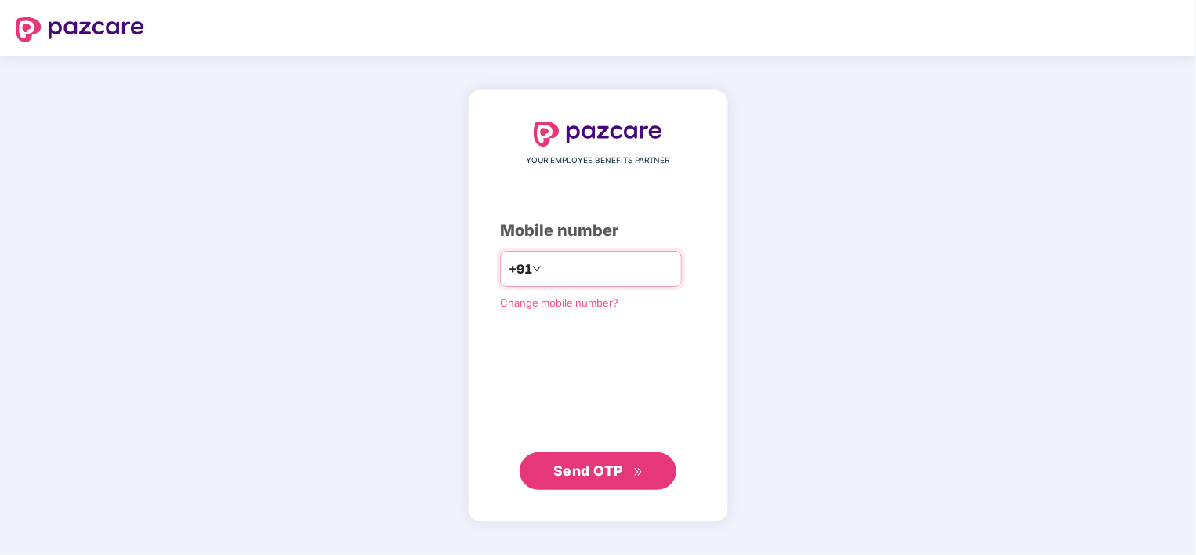
type input "**********"
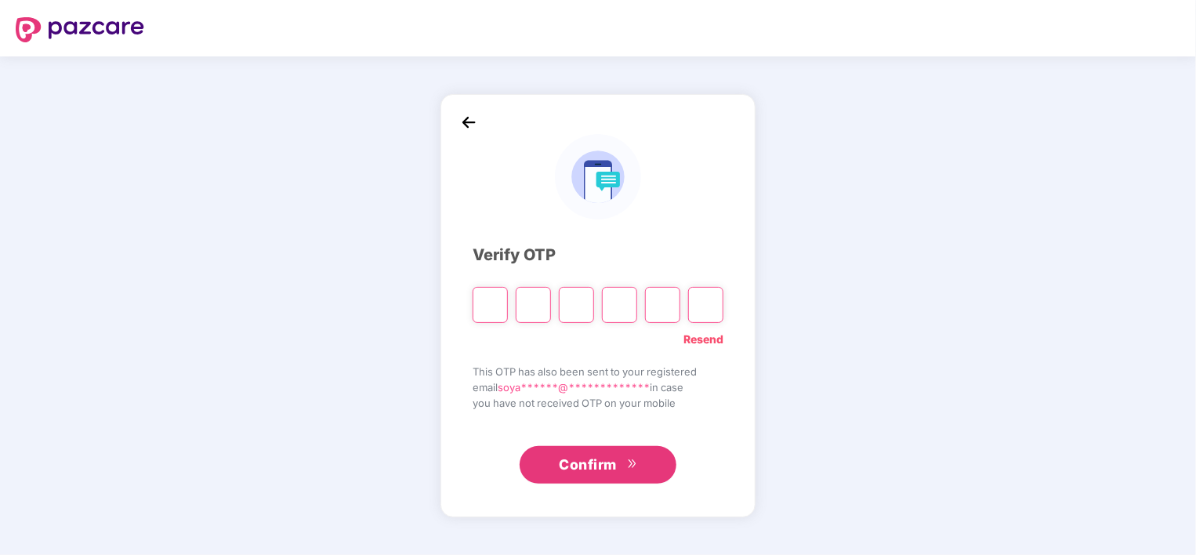
click at [485, 317] on input "Please enter verification code. Digit 1" at bounding box center [490, 305] width 35 height 36
type input "*"
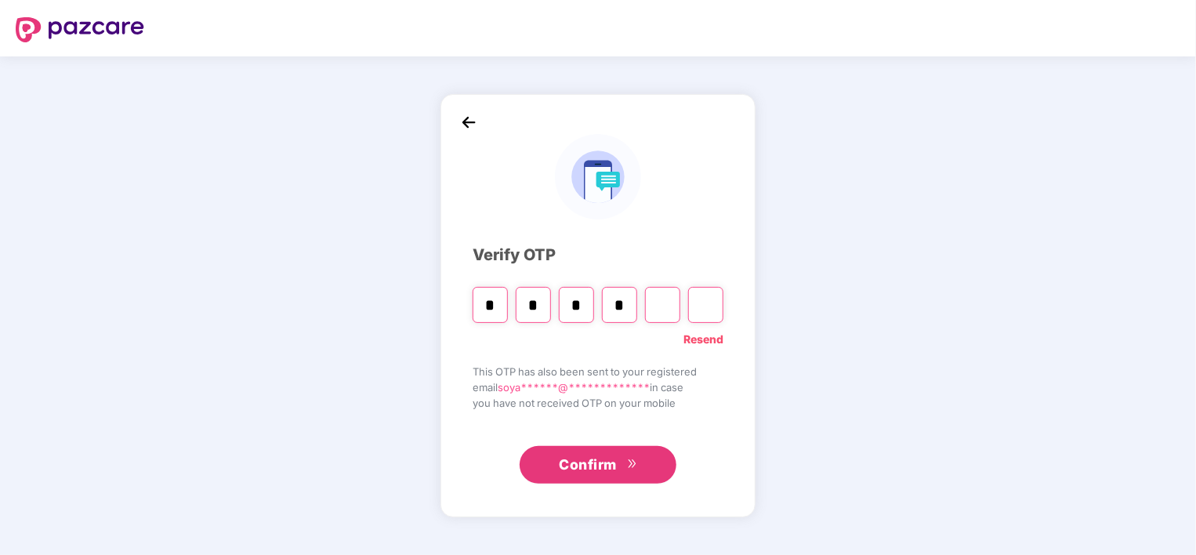
type input "*"
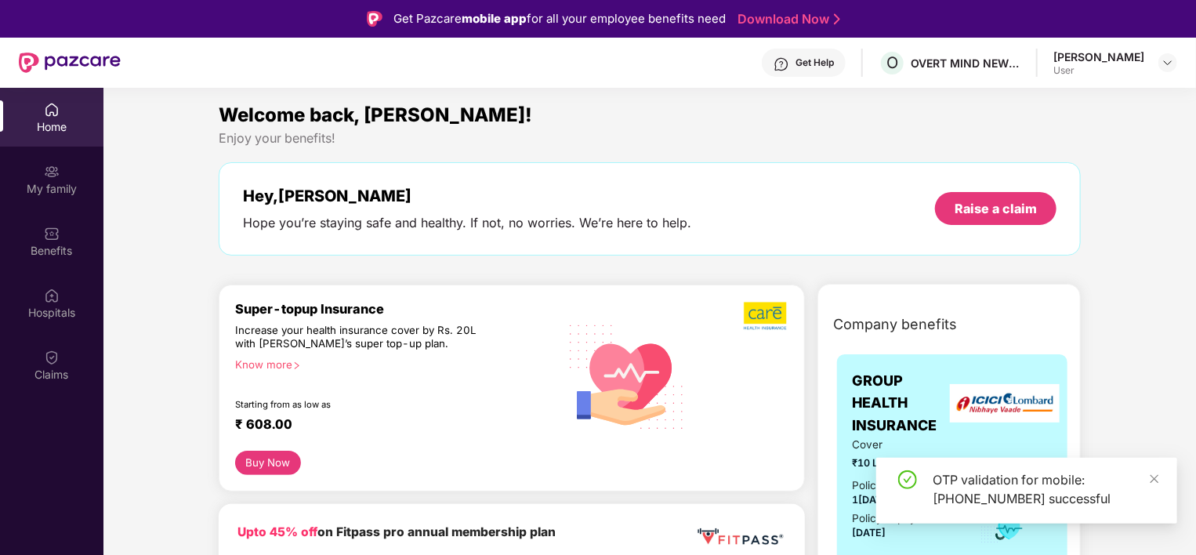
click at [637, 359] on img at bounding box center [627, 376] width 138 height 140
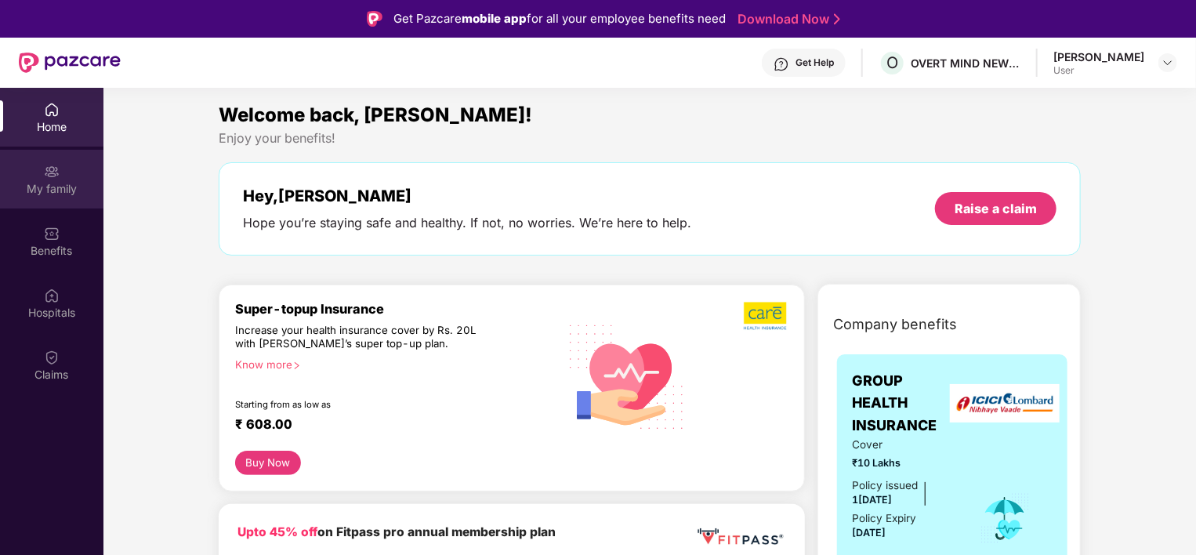
click at [69, 168] on div "My family" at bounding box center [51, 179] width 103 height 59
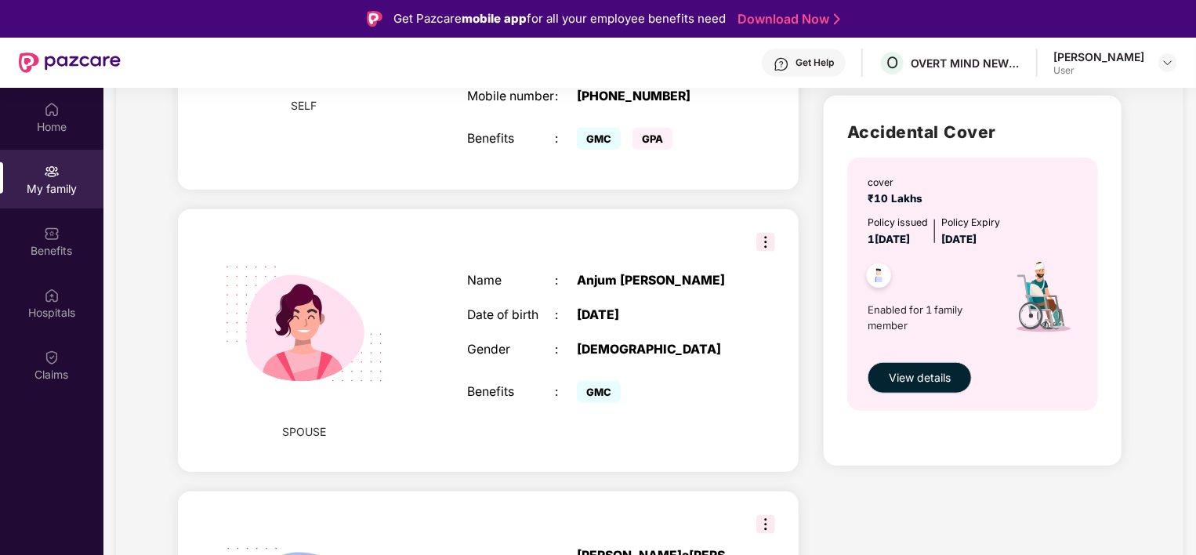
scroll to position [492, 0]
click at [765, 233] on img at bounding box center [765, 242] width 19 height 19
click at [540, 219] on div "SPOUSE Name : [PERSON_NAME] [PERSON_NAME] Date of birth : [DEMOGRAPHIC_DATA] Ge…" at bounding box center [488, 340] width 621 height 263
click at [67, 236] on div "Benefits" at bounding box center [51, 241] width 103 height 59
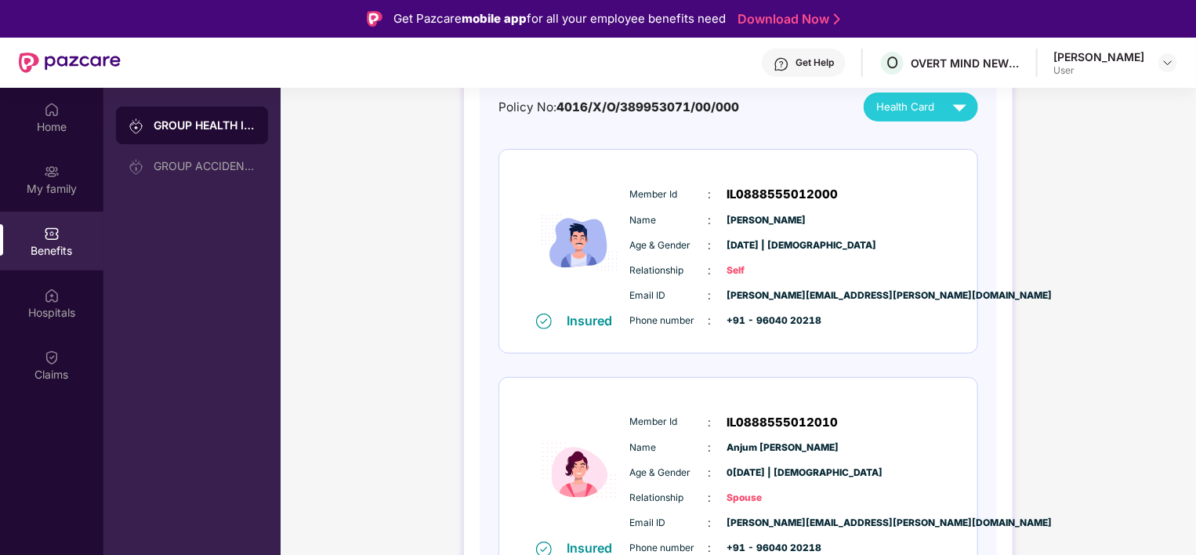
scroll to position [169, 0]
click at [188, 172] on div "GROUP ACCIDENTAL INSURANCE" at bounding box center [192, 166] width 152 height 38
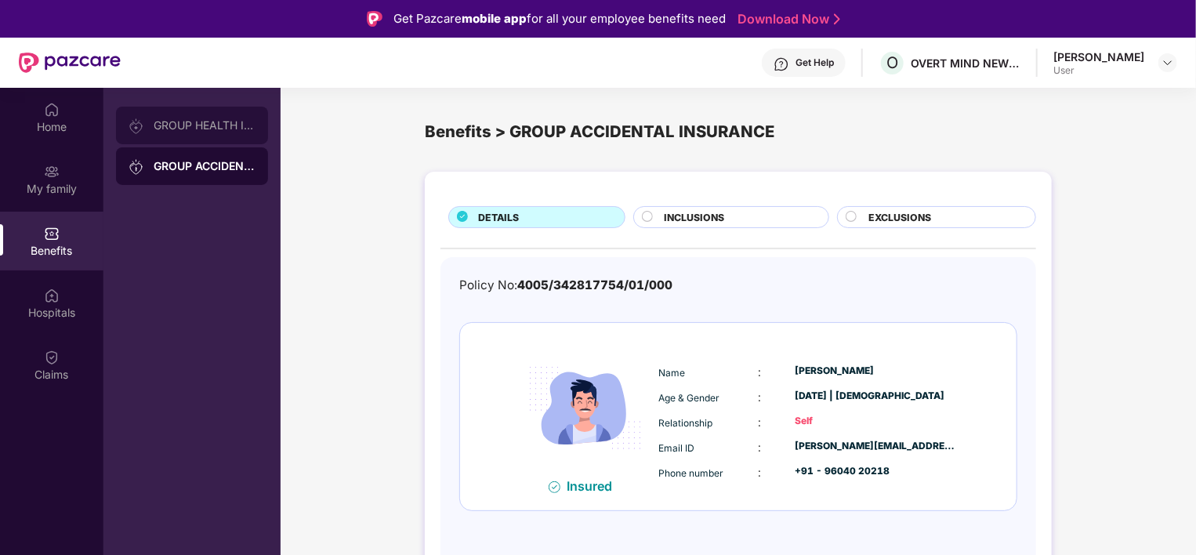
click at [193, 116] on div "GROUP HEALTH INSURANCE" at bounding box center [192, 126] width 152 height 38
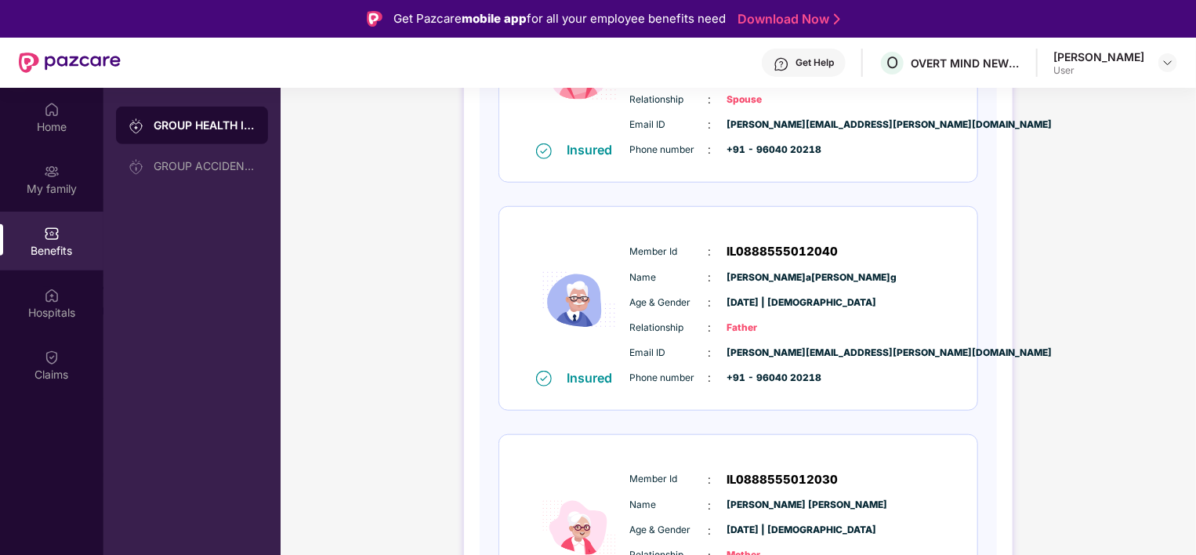
scroll to position [658, 0]
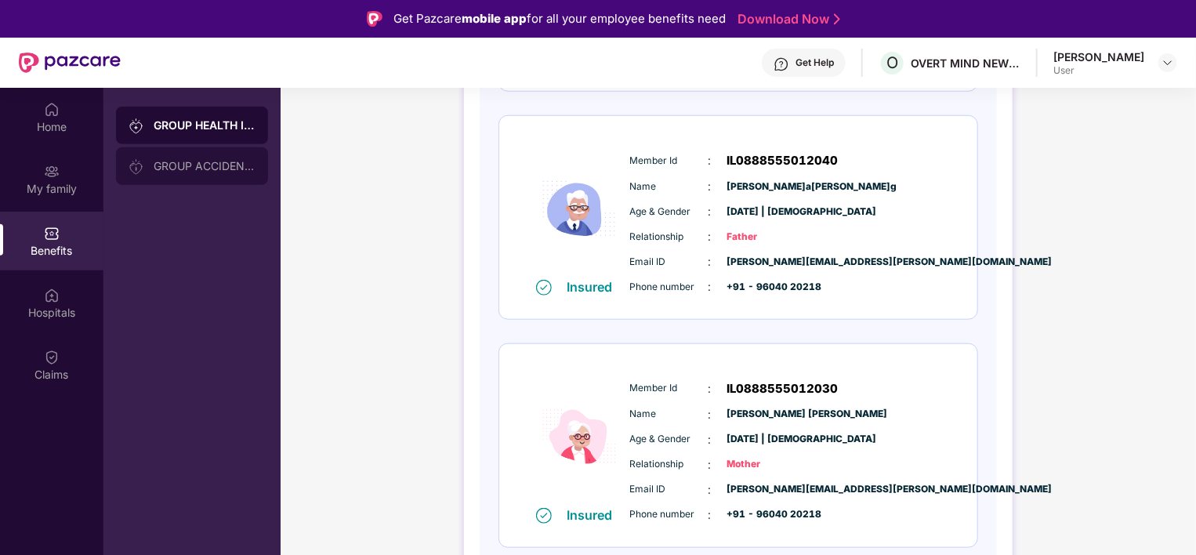
click at [207, 160] on div "GROUP ACCIDENTAL INSURANCE" at bounding box center [205, 166] width 102 height 13
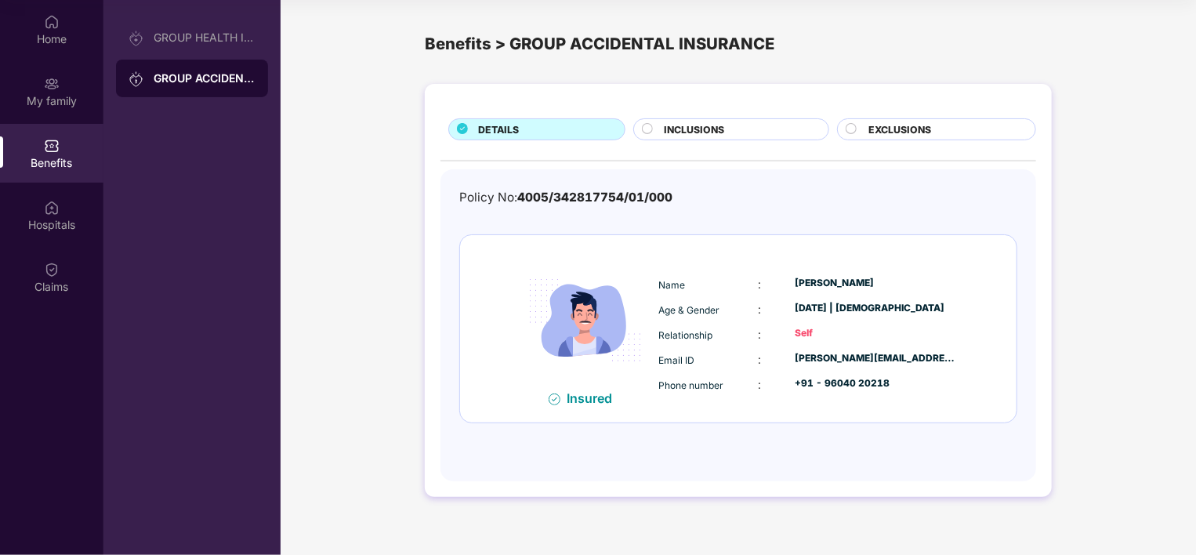
scroll to position [0, 0]
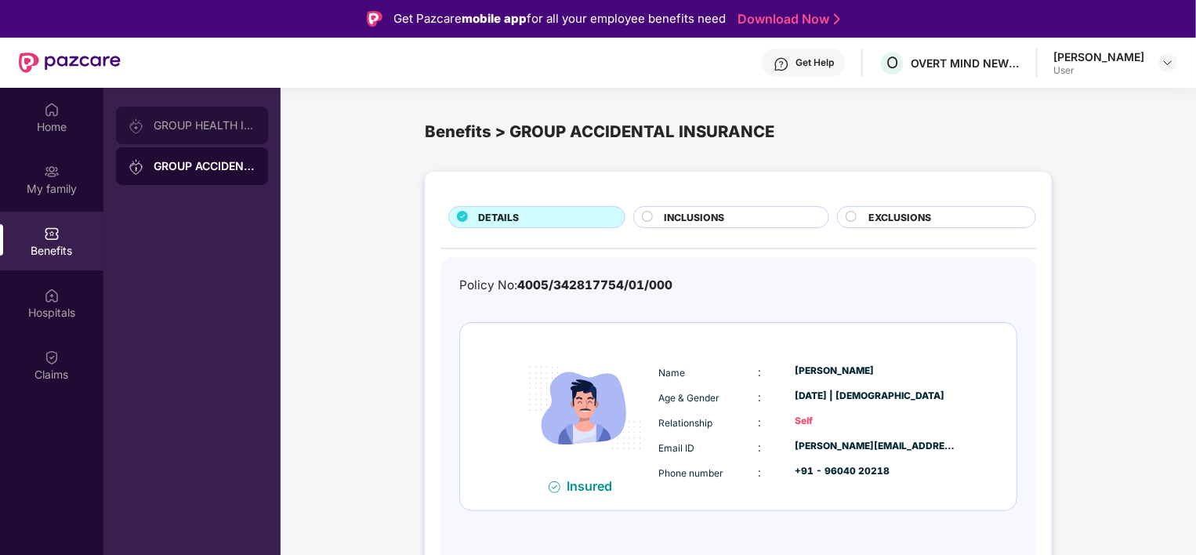
click at [198, 118] on div "GROUP HEALTH INSURANCE" at bounding box center [192, 126] width 152 height 38
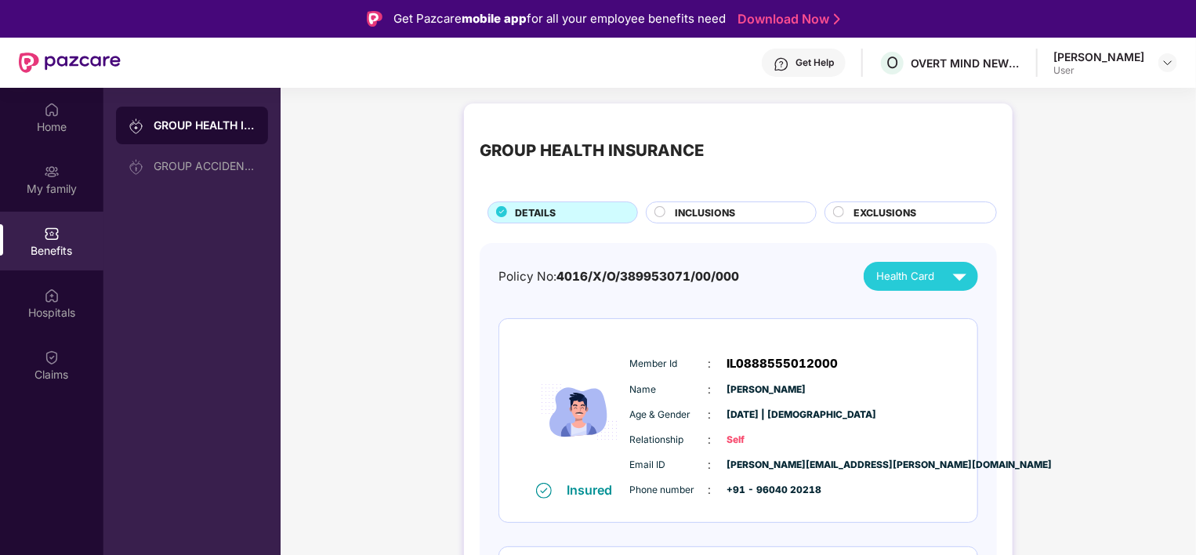
click at [687, 207] on span "INCLUSIONS" at bounding box center [706, 212] width 60 height 15
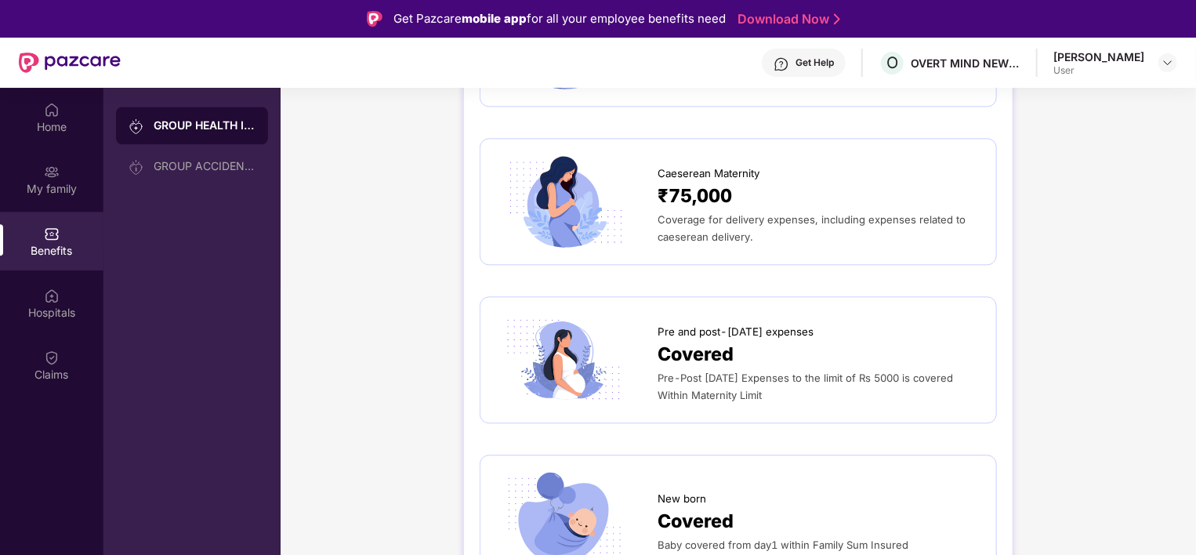
scroll to position [1827, 0]
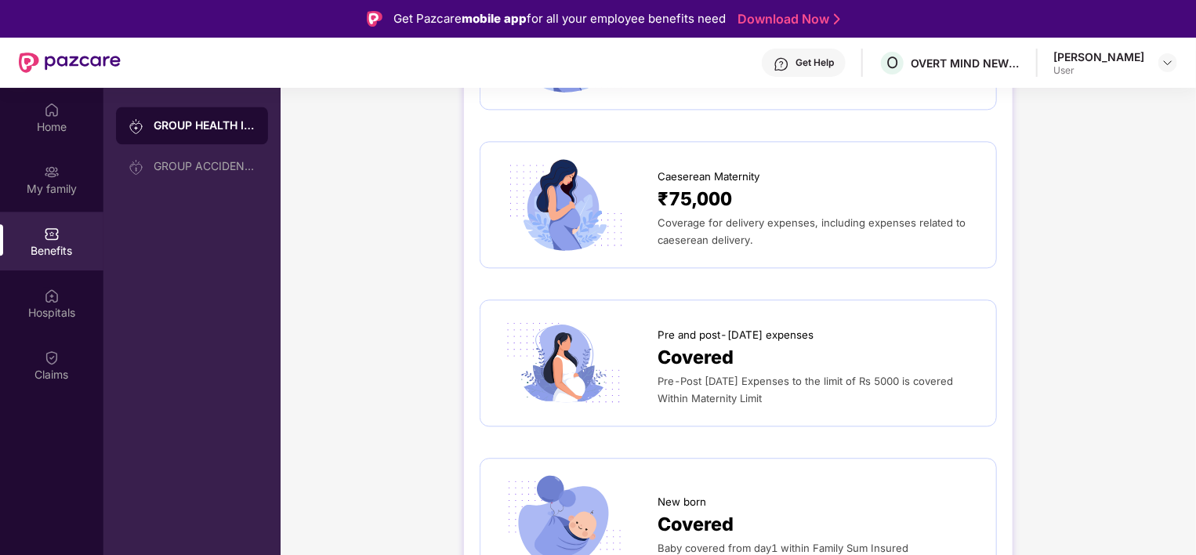
click at [710, 185] on span "₹75,000" at bounding box center [695, 199] width 74 height 29
click at [600, 175] on img at bounding box center [564, 205] width 136 height 94
click at [694, 169] on span "Caeserean Maternity" at bounding box center [709, 177] width 102 height 16
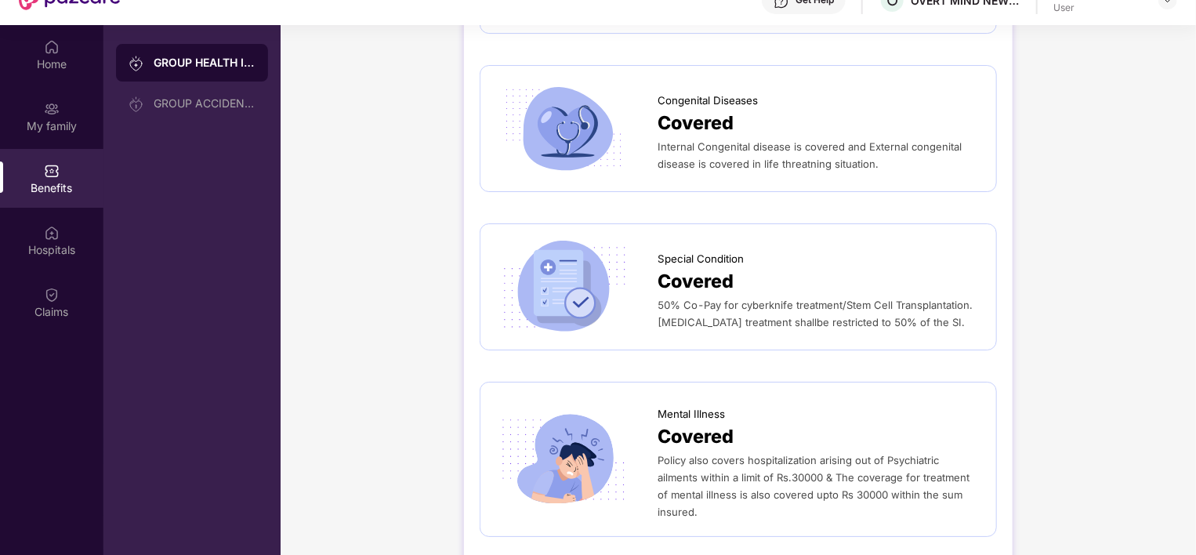
scroll to position [88, 0]
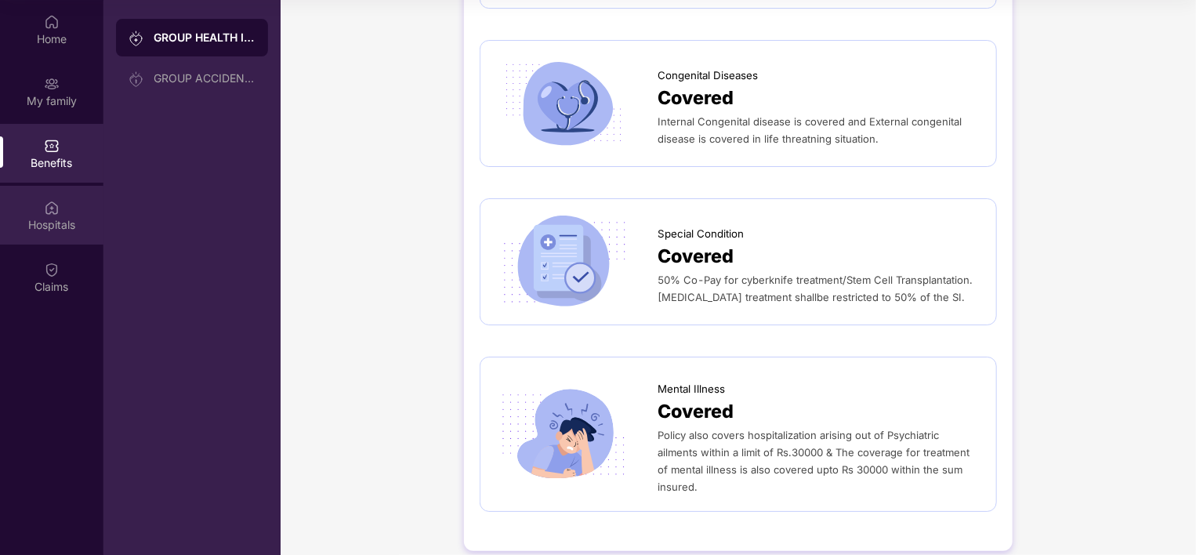
click at [75, 208] on div "Hospitals" at bounding box center [51, 215] width 103 height 59
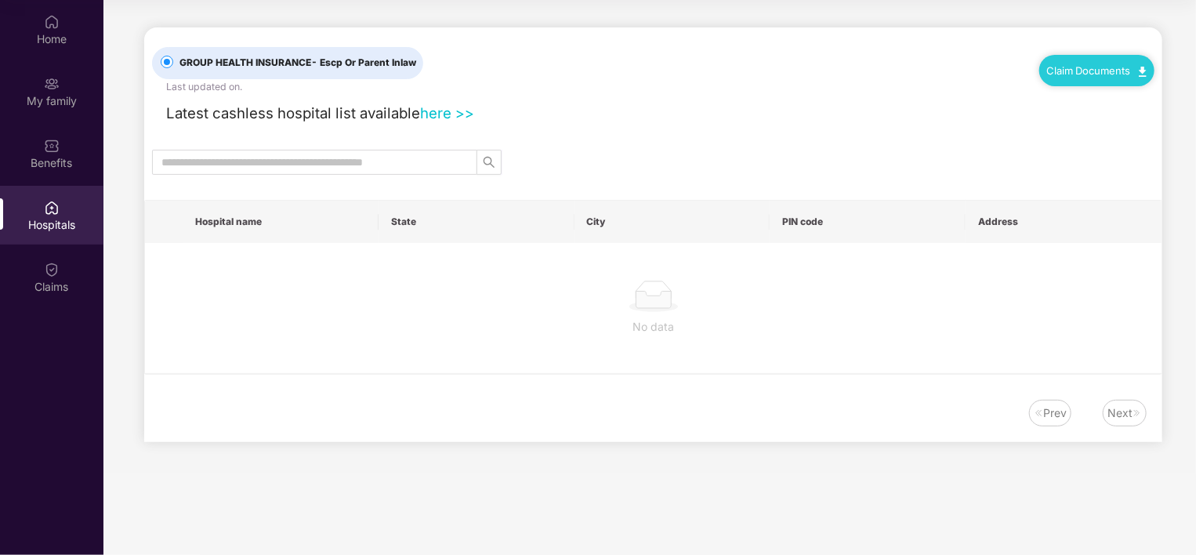
scroll to position [0, 0]
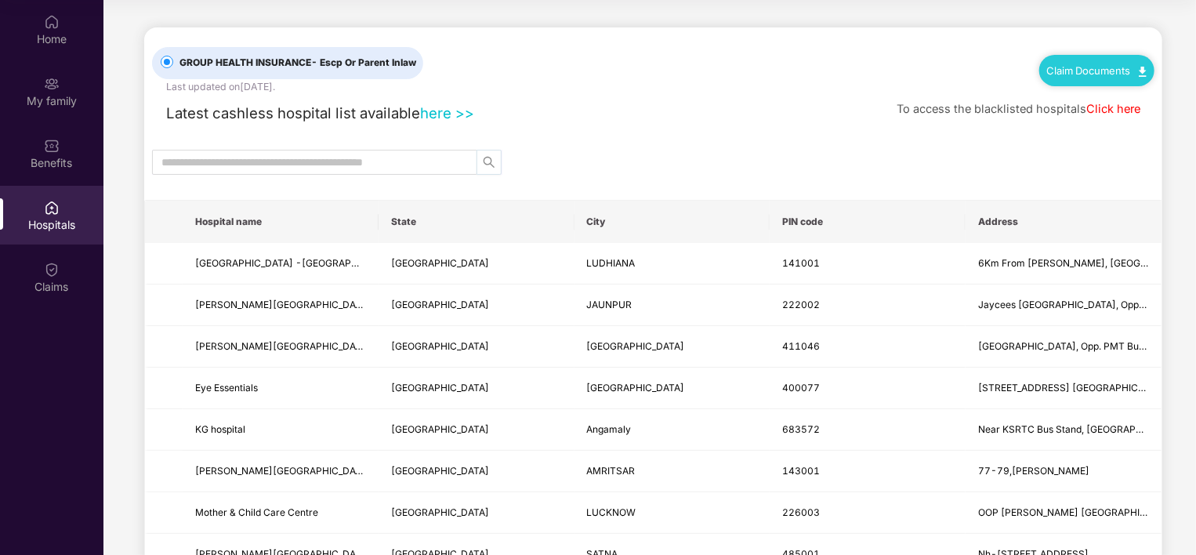
click at [484, 160] on icon "search" at bounding box center [489, 162] width 13 height 13
click at [439, 160] on input "text" at bounding box center [308, 162] width 294 height 17
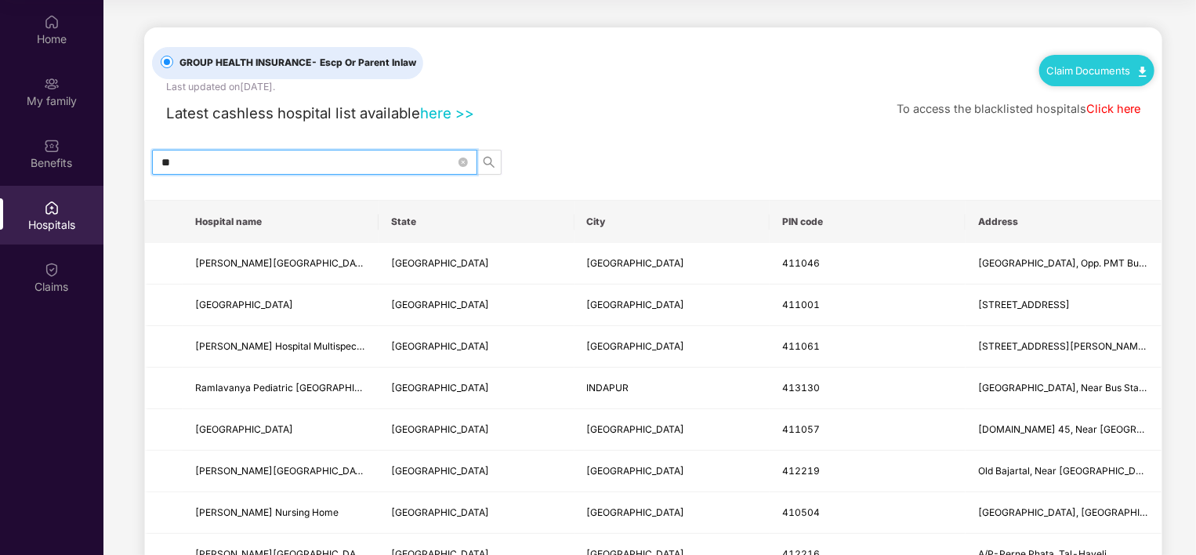
type input "*"
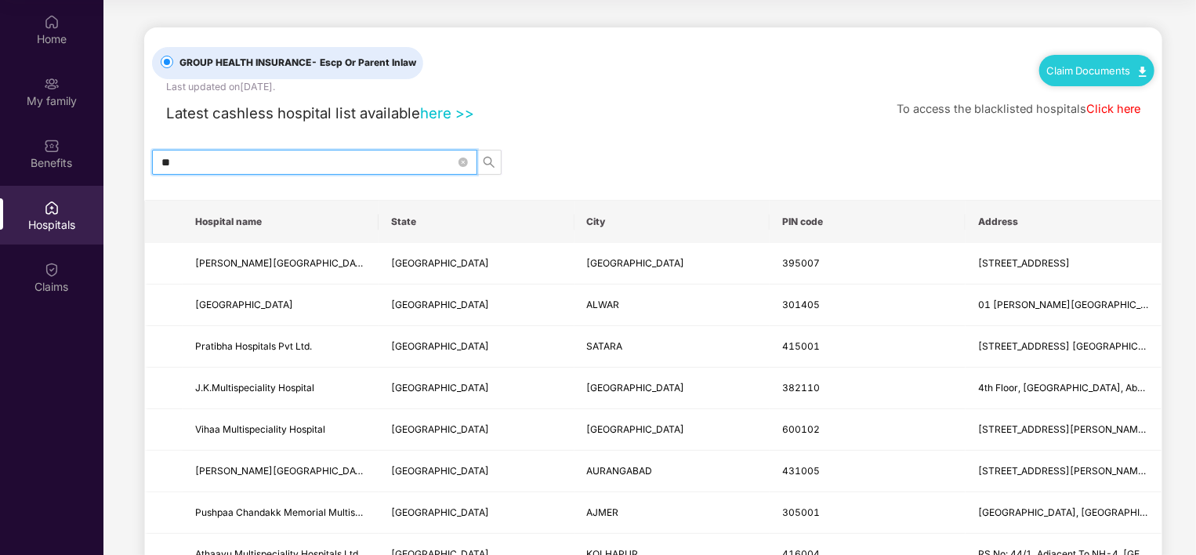
type input "*"
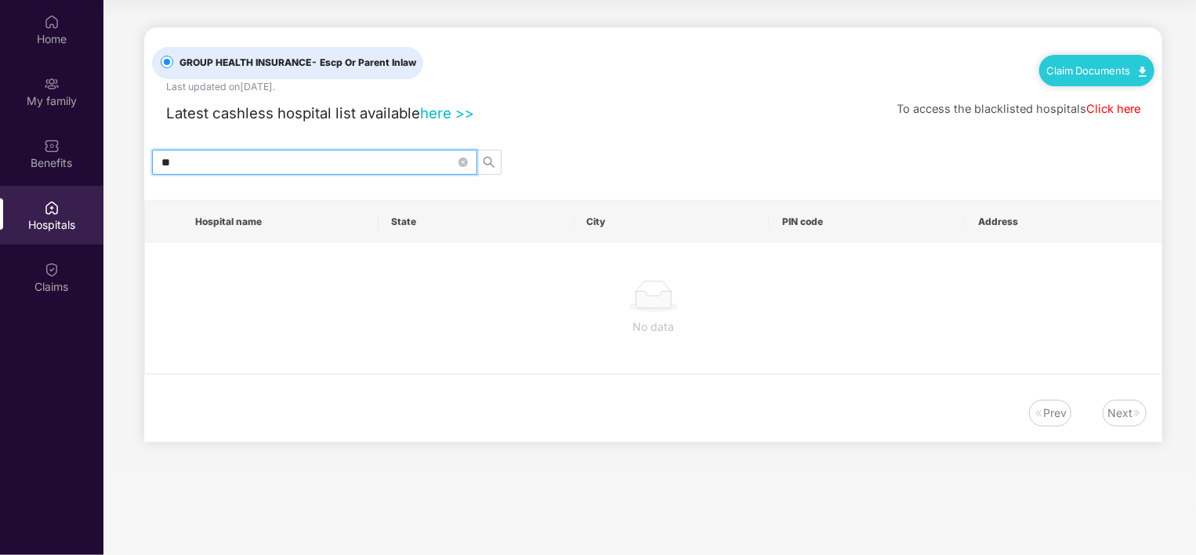
type input "*"
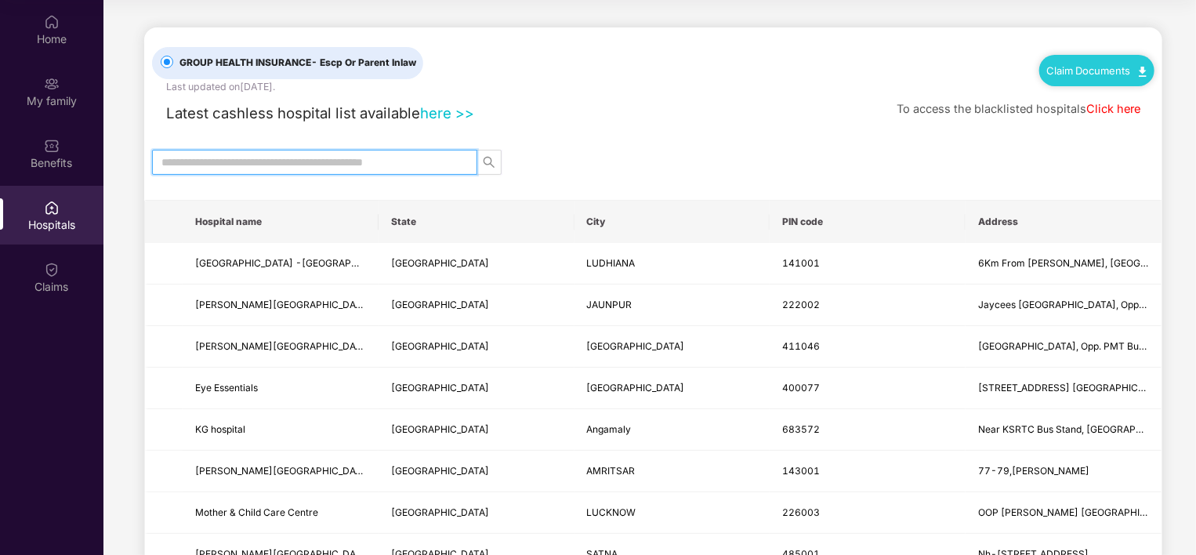
click at [439, 160] on input "text" at bounding box center [308, 162] width 294 height 17
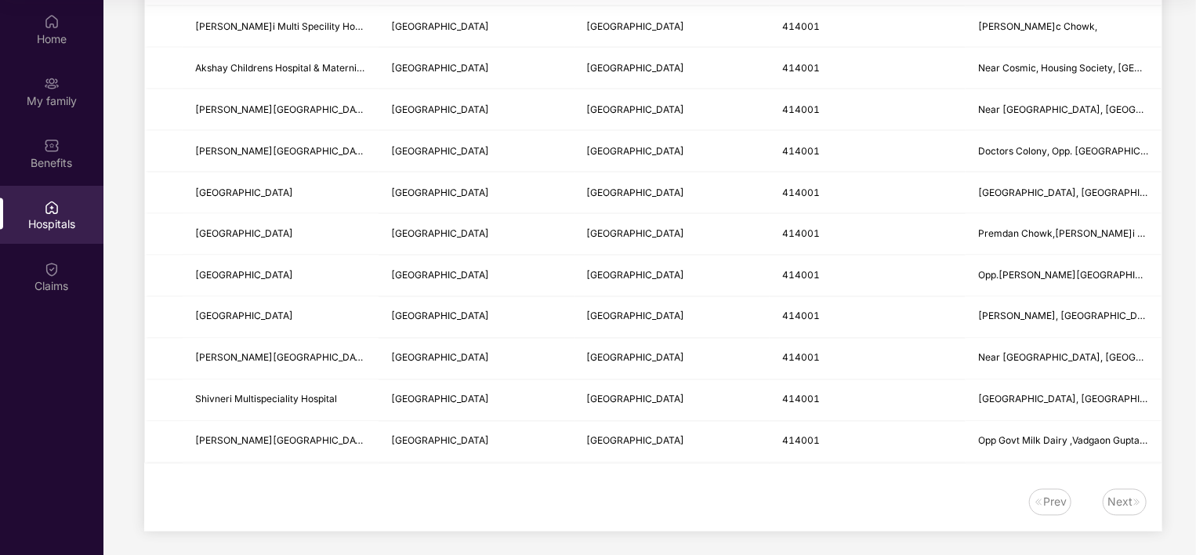
scroll to position [1255, 0]
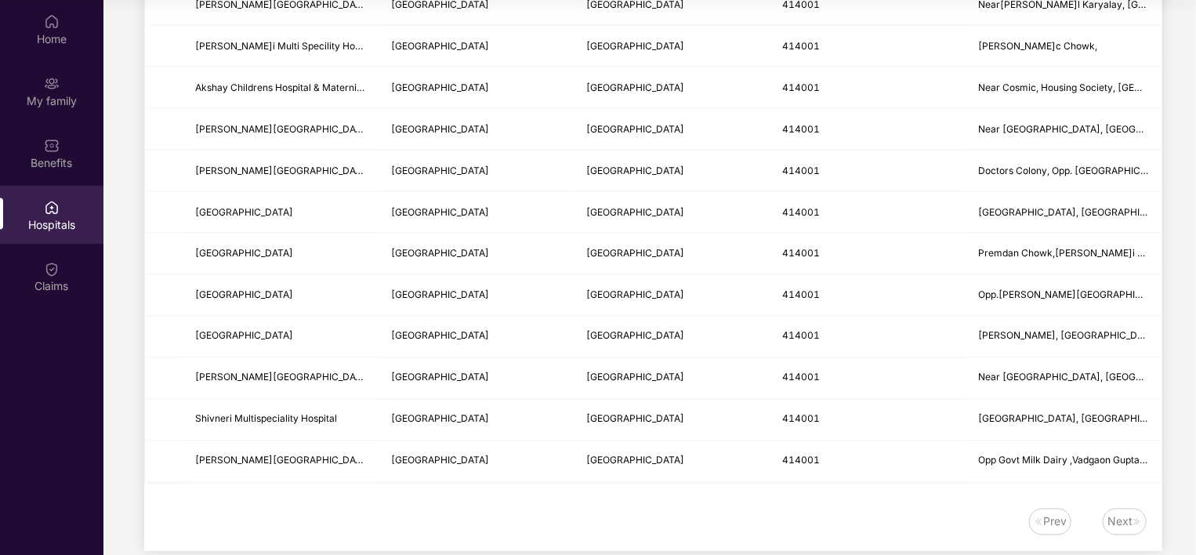
type input "******"
drag, startPoint x: 1135, startPoint y: 534, endPoint x: 1129, endPoint y: 525, distance: 10.2
click at [1129, 525] on div "Prev Next" at bounding box center [653, 530] width 1018 height 42
drag, startPoint x: 1129, startPoint y: 525, endPoint x: 1116, endPoint y: 513, distance: 17.8
click at [1116, 513] on div "Next" at bounding box center [1120, 521] width 25 height 17
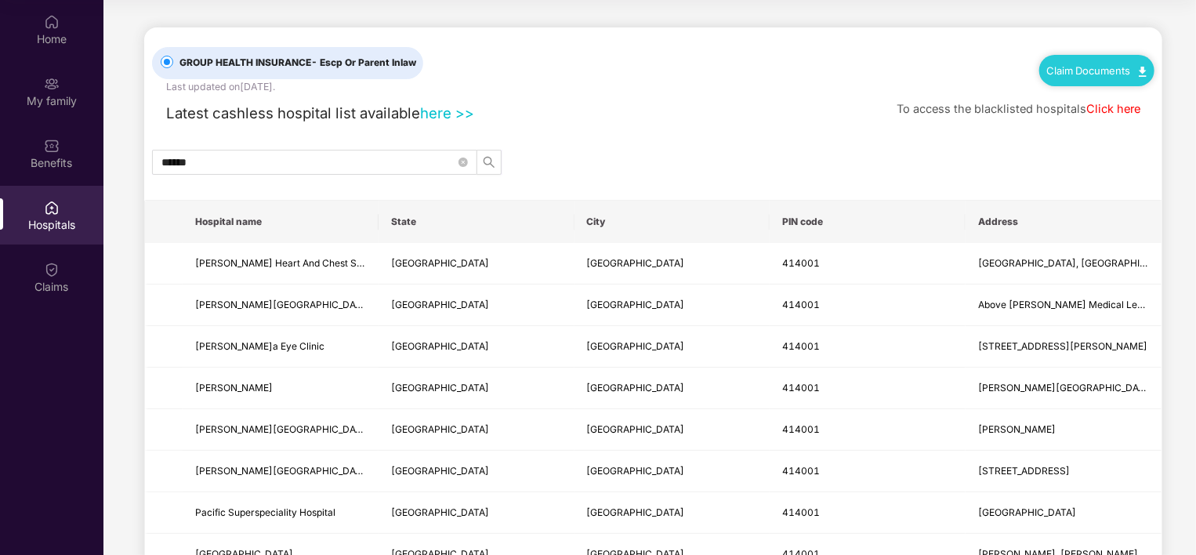
scroll to position [0, 0]
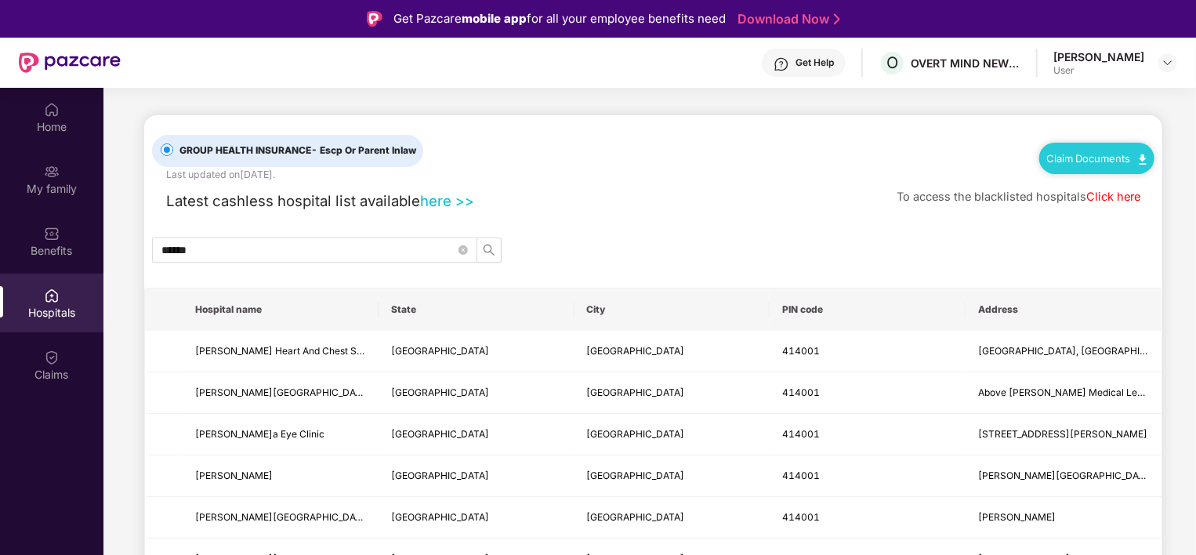
click at [1089, 154] on link "Claim Documents" at bounding box center [1097, 158] width 100 height 13
click at [1097, 218] on link "Claim Process" at bounding box center [1103, 218] width 102 height 34
